Goal: Task Accomplishment & Management: Complete application form

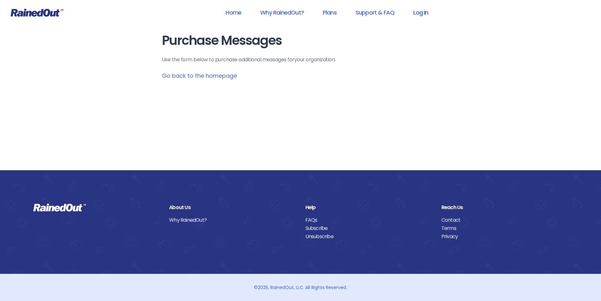
click at [430, 13] on link "Log In" at bounding box center [420, 12] width 31 height 14
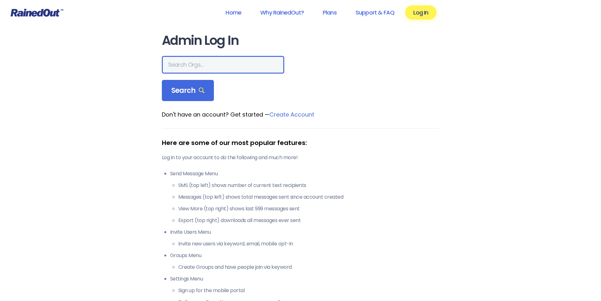
click at [212, 62] on input "text" at bounding box center [223, 65] width 122 height 18
type input "[PERSON_NAME][GEOGRAPHIC_DATA]"
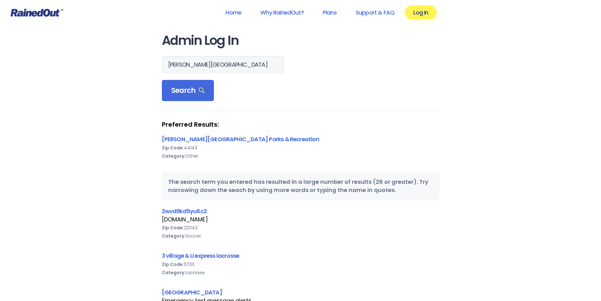
click at [239, 143] on div "[PERSON_NAME] Village Parks & Recreation Zip Code: 44143 Category: Other" at bounding box center [301, 151] width 278 height 33
click at [242, 138] on link "[PERSON_NAME][GEOGRAPHIC_DATA] Parks & Recreation" at bounding box center [240, 139] width 157 height 8
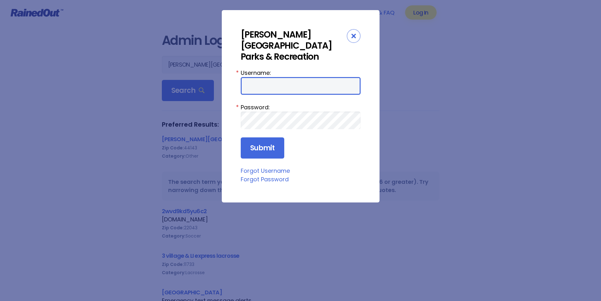
type input "Samclarkcartwright"
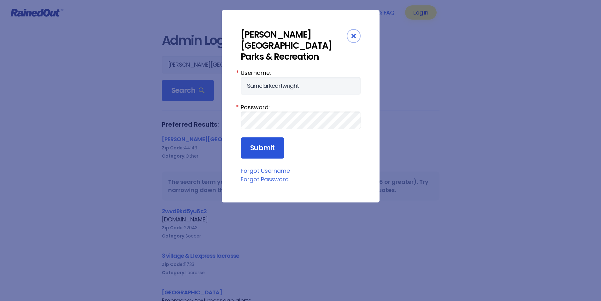
click at [276, 137] on input "Submit" at bounding box center [263, 147] width 44 height 21
